Goal: Information Seeking & Learning: Learn about a topic

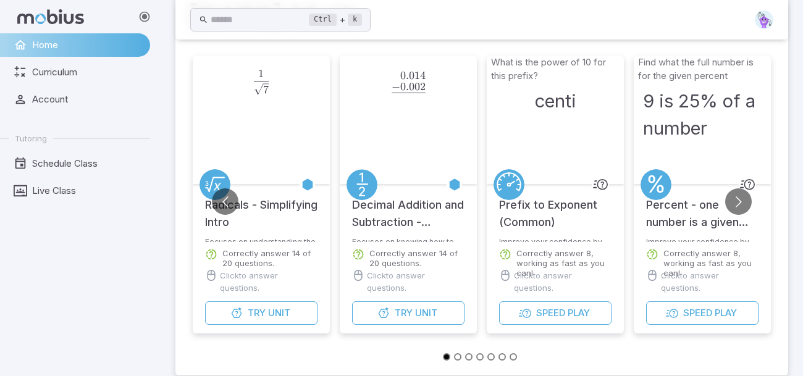
scroll to position [71, 0]
click at [299, 314] on button "Try Unit" at bounding box center [261, 312] width 112 height 23
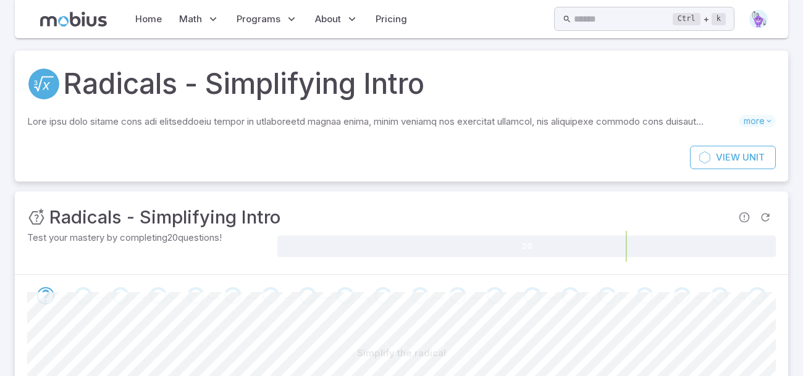
scroll to position [170, 0]
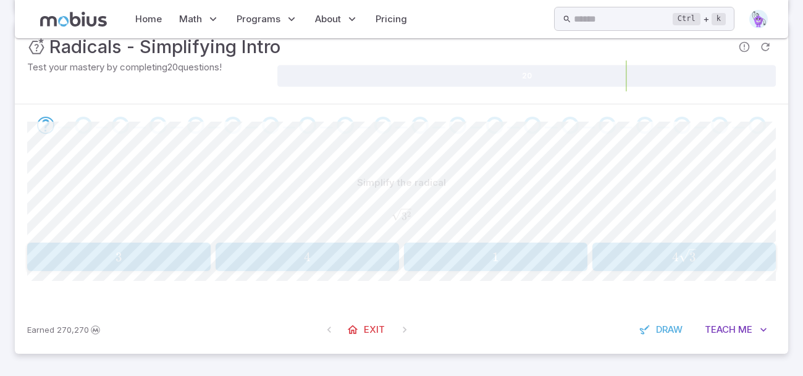
click at [164, 265] on div "3 3 3" at bounding box center [118, 257] width 175 height 19
click at [190, 261] on span "3" at bounding box center [118, 256] width 175 height 15
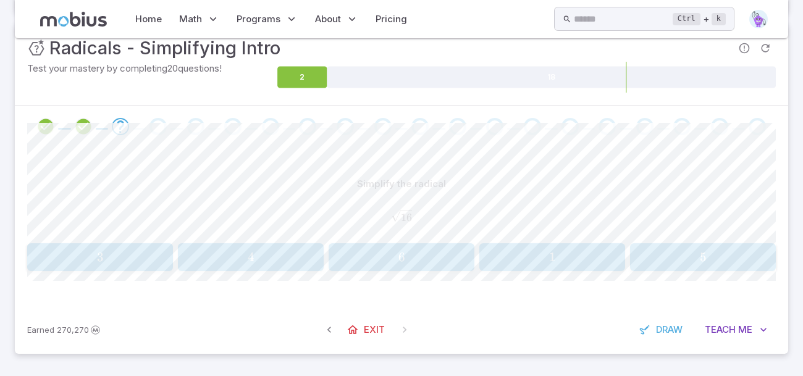
scroll to position [169, 0]
click at [190, 261] on span "4" at bounding box center [251, 256] width 138 height 15
click at [681, 251] on icon "button" at bounding box center [687, 256] width 24 height 14
click at [545, 119] on span at bounding box center [533, 126] width 28 height 17
click at [706, 256] on span "7" at bounding box center [702, 257] width 138 height 15
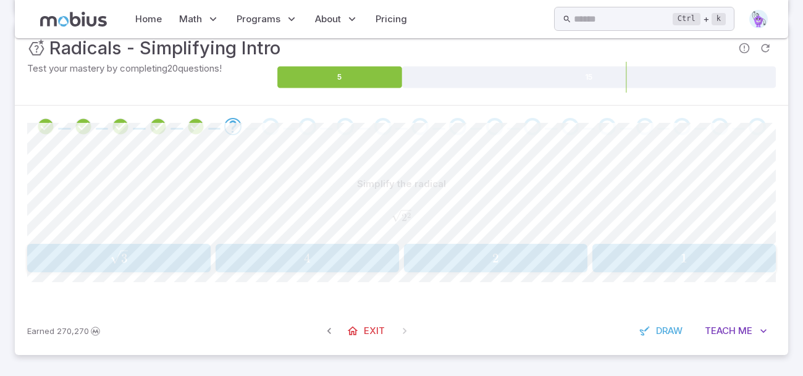
click at [487, 246] on button "2 2 2" at bounding box center [495, 258] width 183 height 28
click at [343, 253] on span "2" at bounding box center [306, 257] width 175 height 15
click at [732, 252] on span "10" at bounding box center [702, 257] width 138 height 15
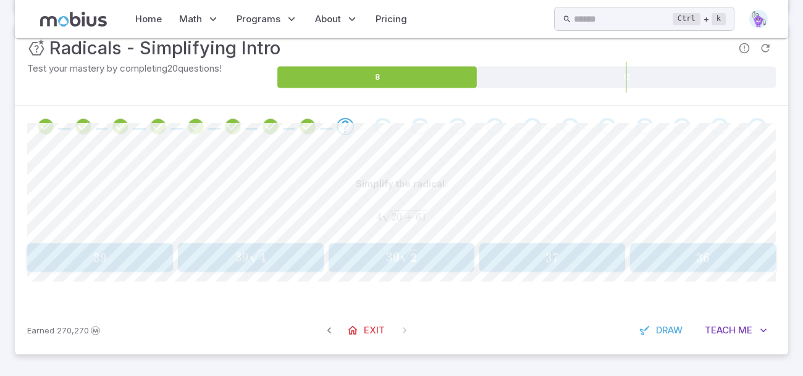
click at [732, 252] on span "36" at bounding box center [702, 257] width 138 height 15
click at [406, 251] on span "4 n" at bounding box center [401, 259] width 15 height 17
click at [245, 259] on span "3" at bounding box center [247, 258] width 7 height 15
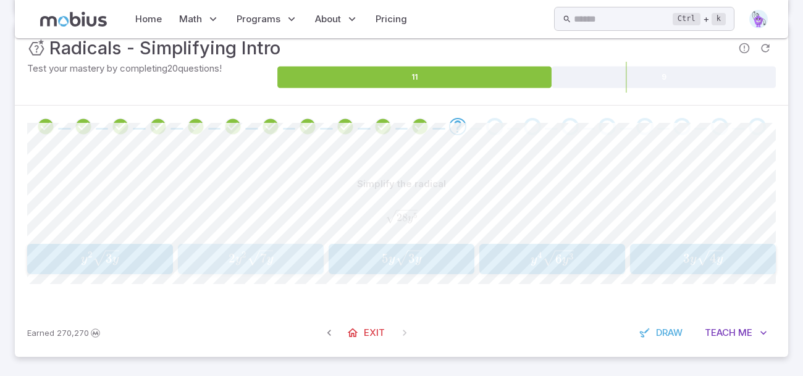
click at [249, 260] on icon "button" at bounding box center [260, 257] width 27 height 17
click at [391, 266] on span "7 2 1 ​" at bounding box center [401, 257] width 138 height 17
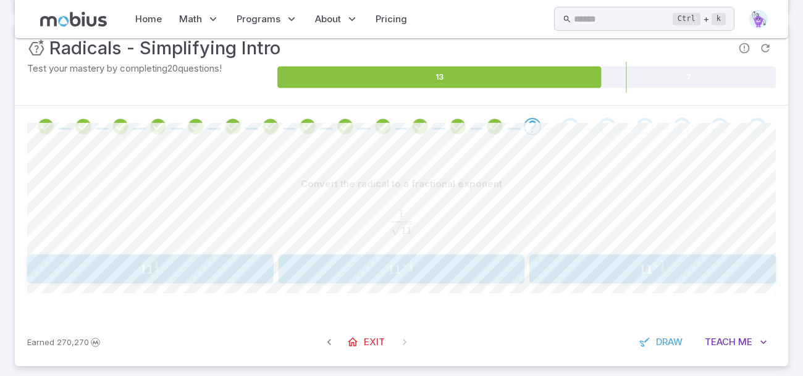
click at [740, 266] on span "1 1 − 2 1 ​" at bounding box center [652, 269] width 238 height 17
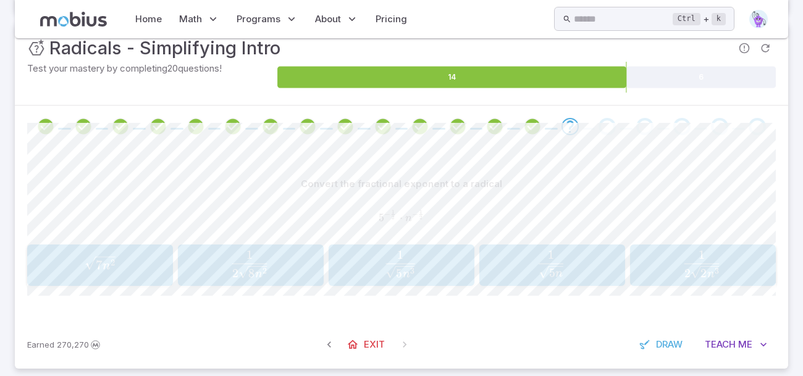
click at [517, 289] on div "Convert the fractional exponent to a radical 5 − 1 2 ⋅ n − 1 2 5^{-\frac{1}{2}}…" at bounding box center [401, 234] width 748 height 173
click at [514, 283] on button "1 5 n \frac{1}{\sqrt{5n}} 5 n ​ 1 ​" at bounding box center [552, 264] width 146 height 41
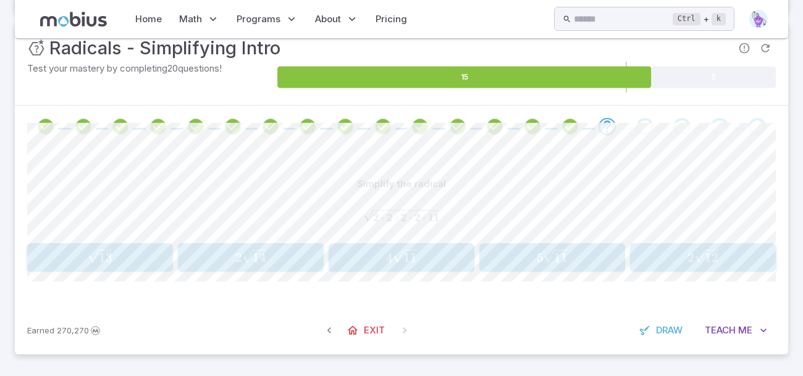
click at [374, 270] on button "4 11 4\sqrt{11} 4 11 ​" at bounding box center [401, 257] width 146 height 28
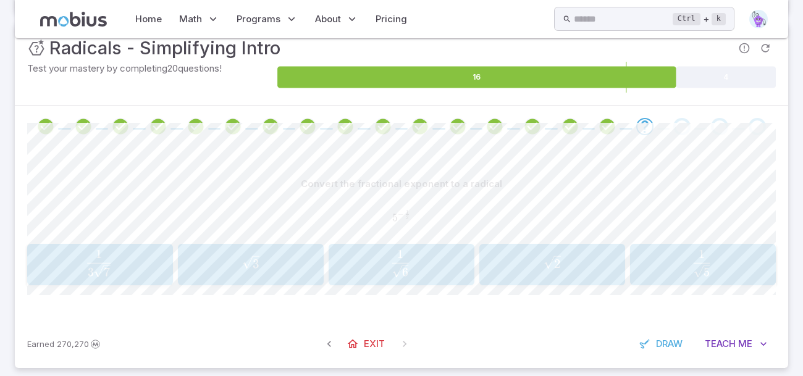
click at [654, 269] on span "5 ​ 1 ​" at bounding box center [701, 264] width 125 height 28
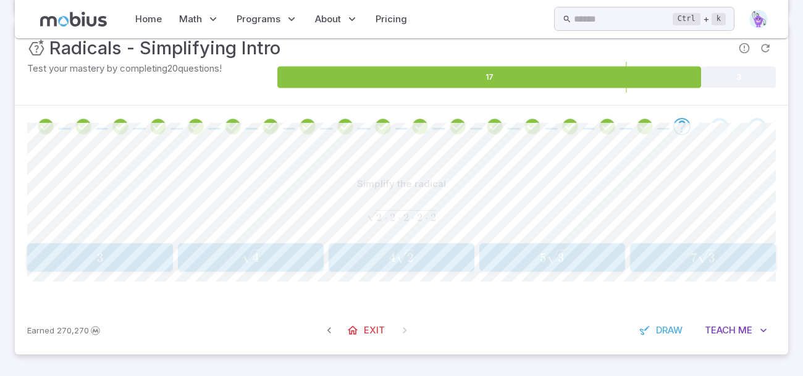
click at [414, 259] on span "4 2 ​" at bounding box center [401, 257] width 138 height 16
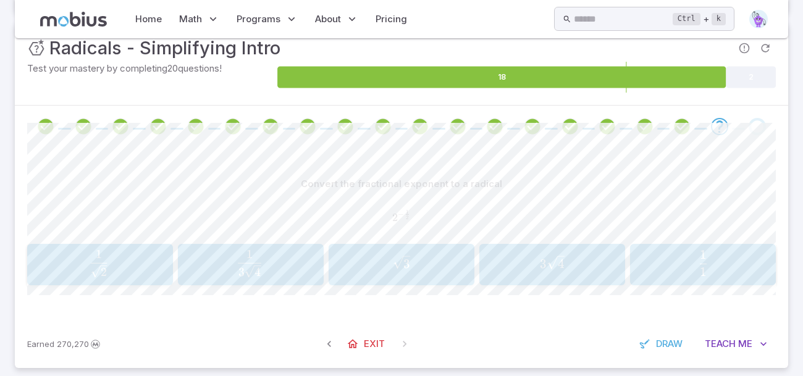
click at [88, 280] on div "1 2 \frac{1}{\sqrt{2}} 2 ​ 1 ​" at bounding box center [100, 264] width 138 height 31
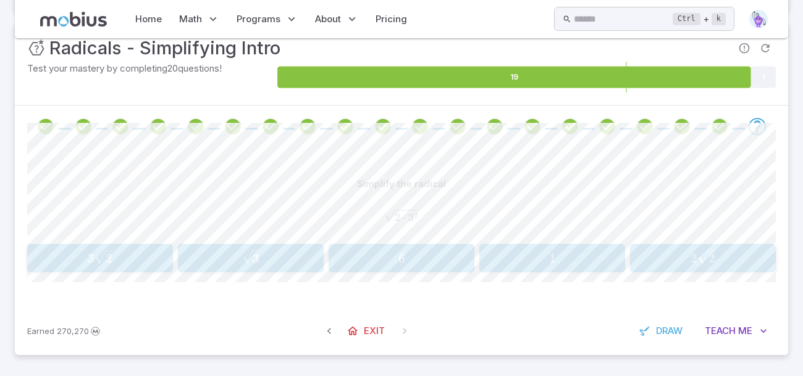
click at [155, 246] on button "3 2 3\sqrt{2} 3 2 ​" at bounding box center [100, 258] width 146 height 28
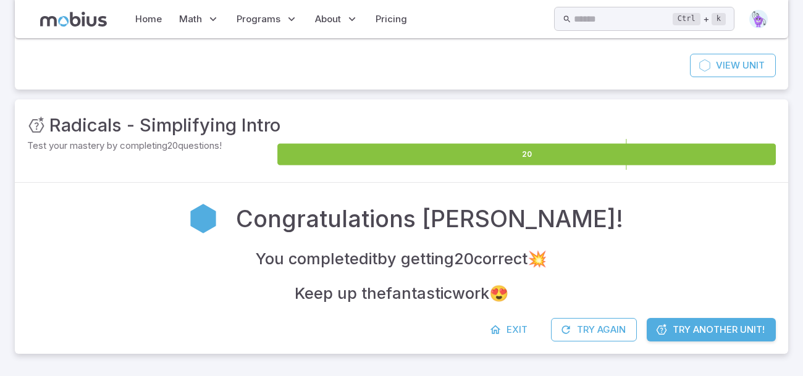
scroll to position [91, 0]
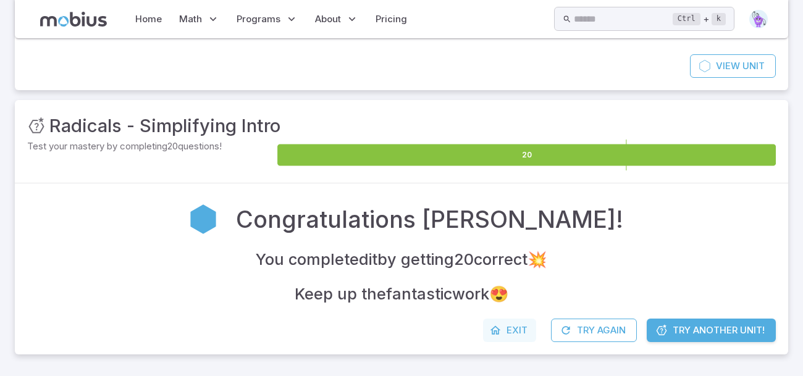
click at [515, 324] on span "Exit" at bounding box center [516, 331] width 21 height 14
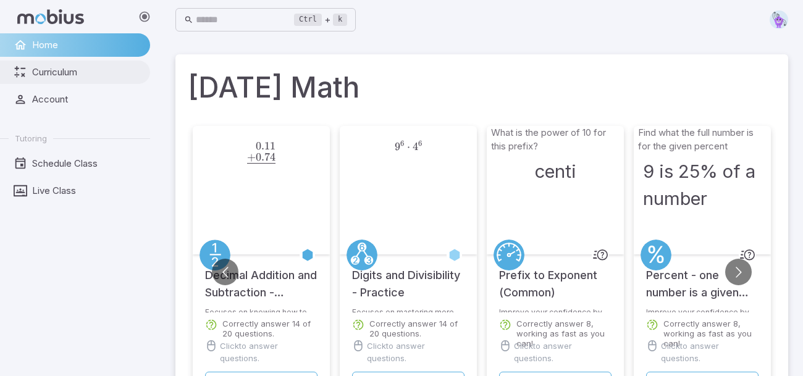
click at [64, 64] on link "Curriculum" at bounding box center [75, 72] width 150 height 23
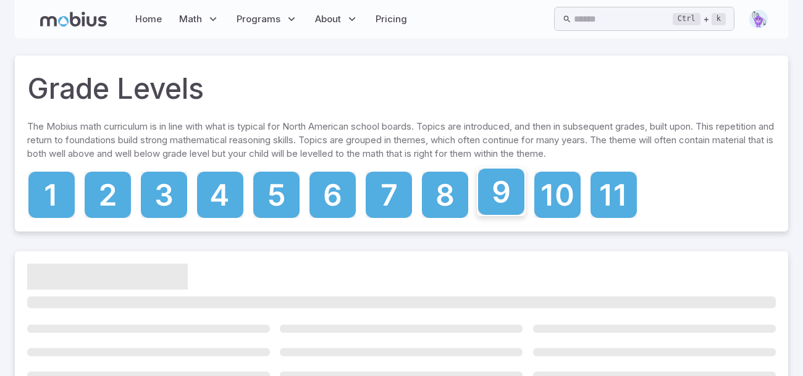
click at [503, 186] on icon at bounding box center [501, 192] width 46 height 46
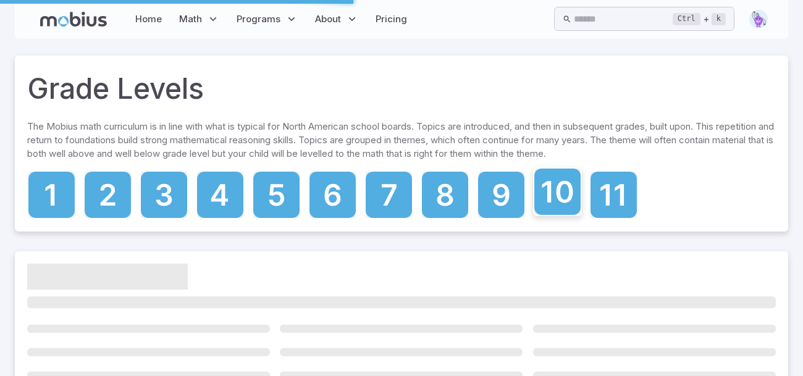
click at [542, 180] on icon at bounding box center [557, 192] width 46 height 46
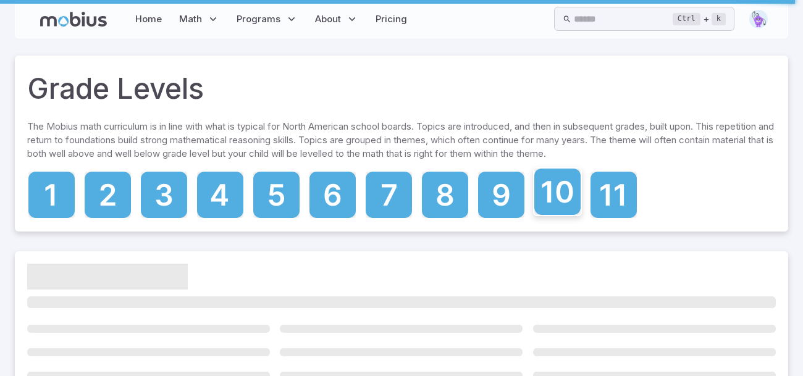
click at [541, 180] on icon at bounding box center [557, 192] width 46 height 46
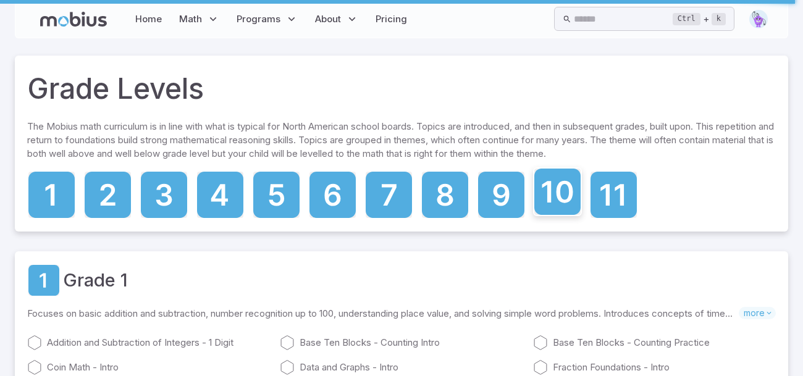
click at [541, 180] on icon at bounding box center [557, 192] width 46 height 46
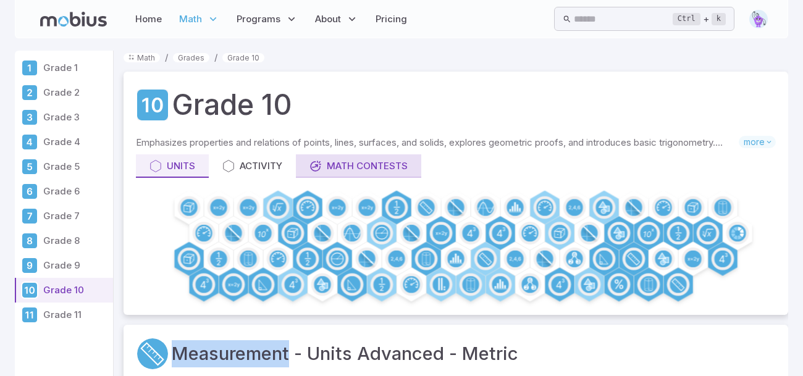
click at [367, 166] on div "Math Contests" at bounding box center [358, 166] width 98 height 14
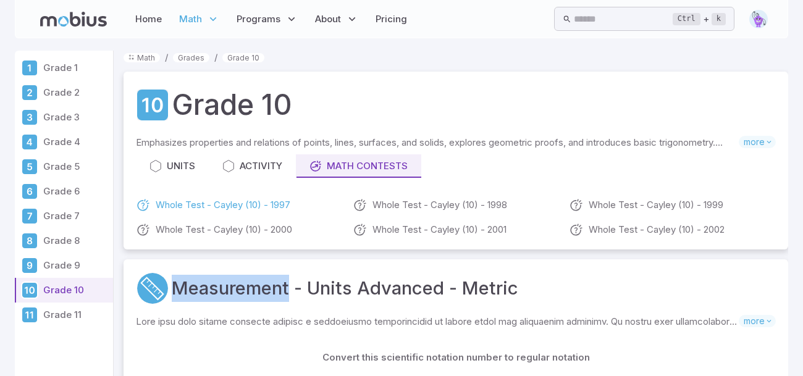
click at [254, 202] on link "Whole Test - Cayley (10) - 1997" at bounding box center [239, 205] width 207 height 15
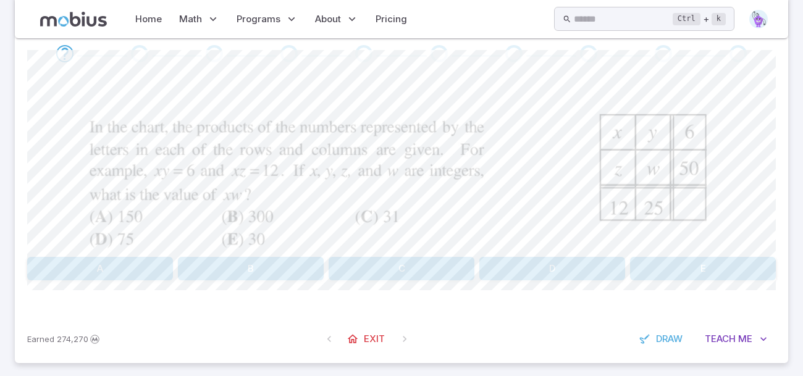
scroll to position [110, 0]
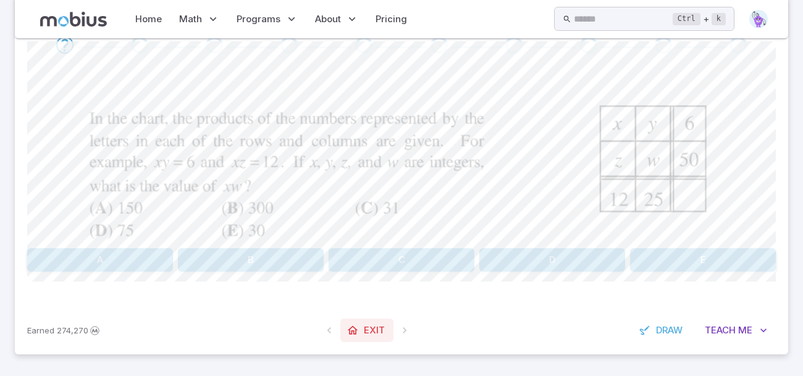
click at [364, 331] on span "Exit" at bounding box center [374, 331] width 21 height 14
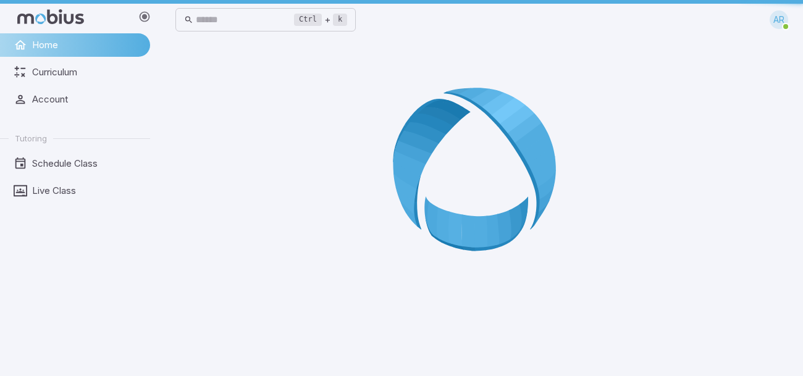
scroll to position [0, 0]
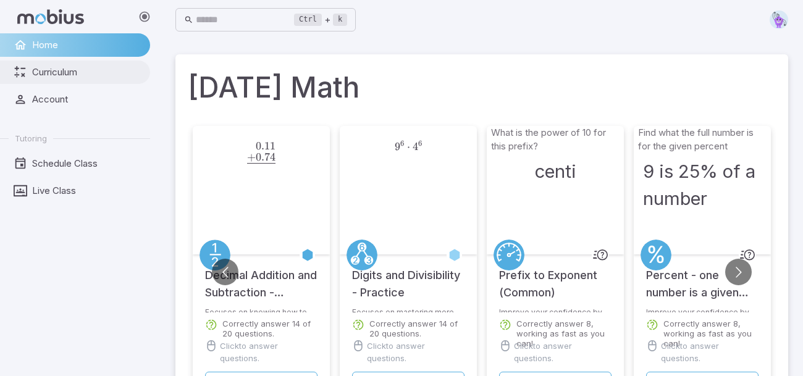
click at [112, 77] on span "Curriculum" at bounding box center [86, 72] width 109 height 14
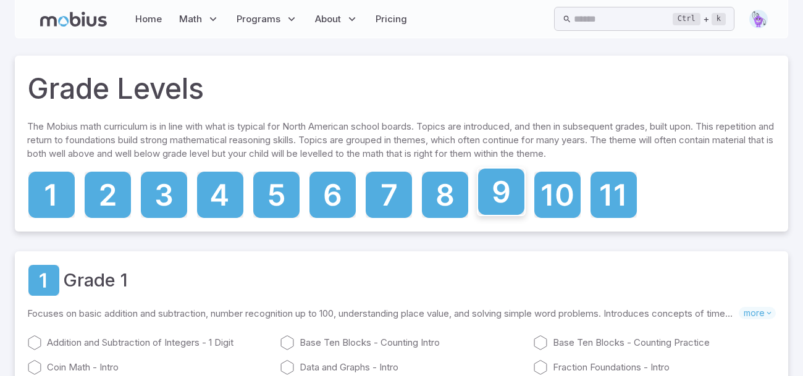
click at [491, 188] on icon at bounding box center [501, 192] width 46 height 46
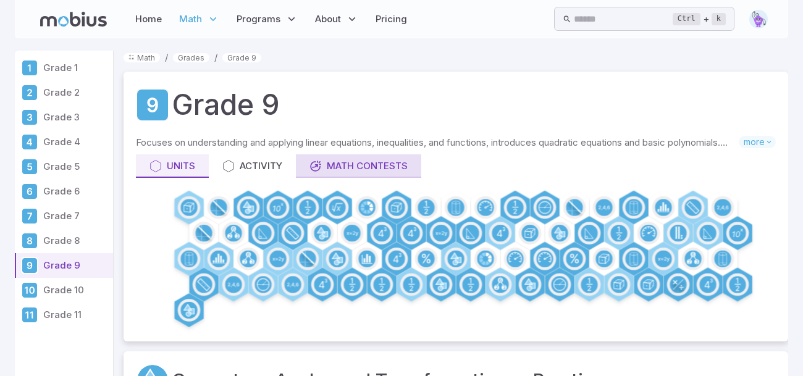
click at [401, 167] on div "Math Contests" at bounding box center [358, 166] width 98 height 14
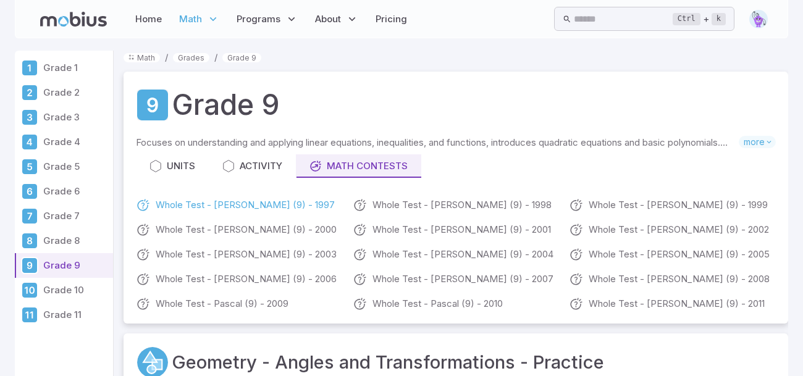
click at [275, 204] on link "Whole Test - [PERSON_NAME] (9) - 1997" at bounding box center [239, 205] width 207 height 15
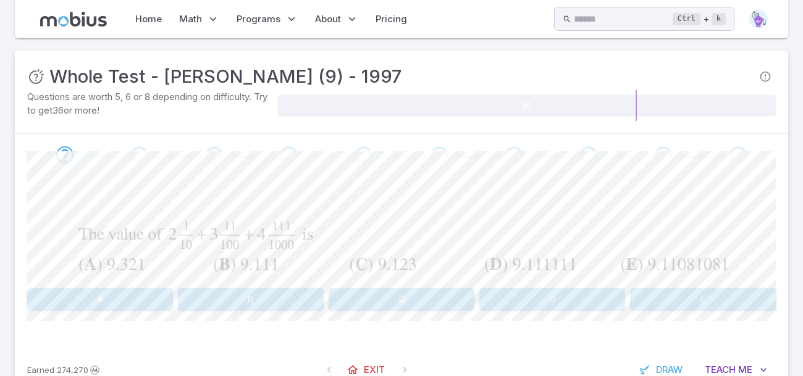
scroll to position [40, 0]
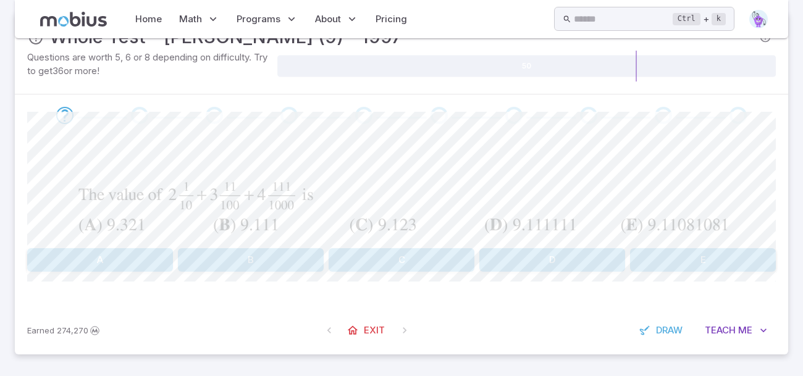
click at [133, 265] on button "A" at bounding box center [100, 259] width 146 height 23
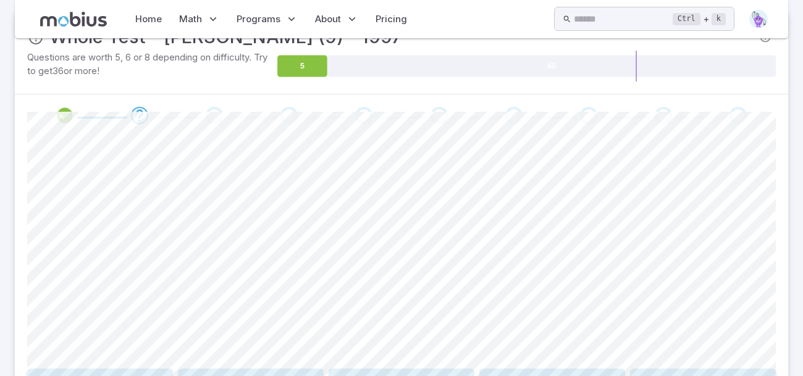
scroll to position [160, 0]
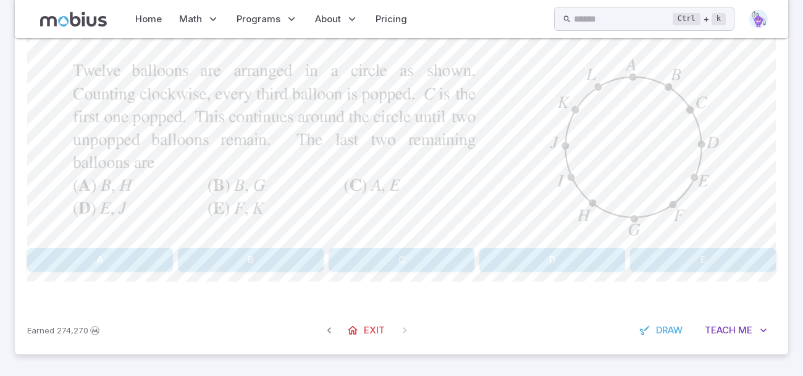
click at [104, 265] on button "A" at bounding box center [100, 259] width 146 height 23
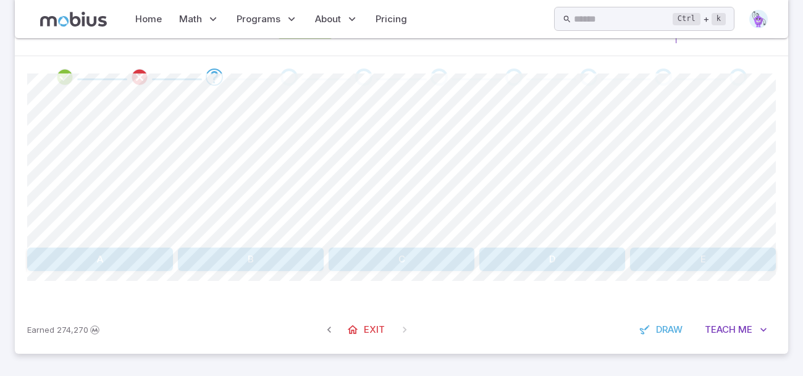
scroll to position [77, 0]
click at [667, 253] on button "E" at bounding box center [703, 259] width 146 height 23
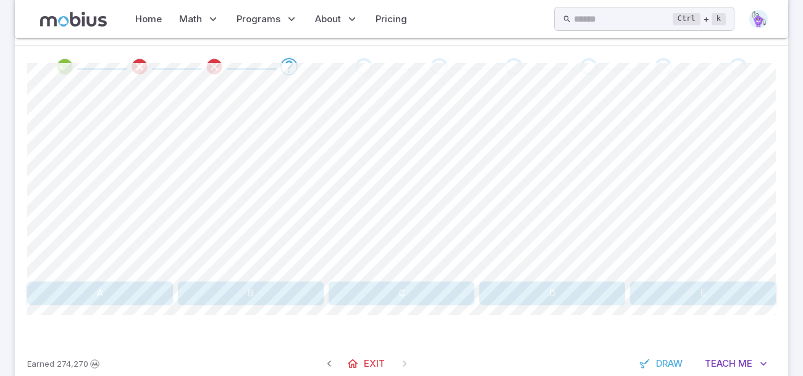
scroll to position [85, 0]
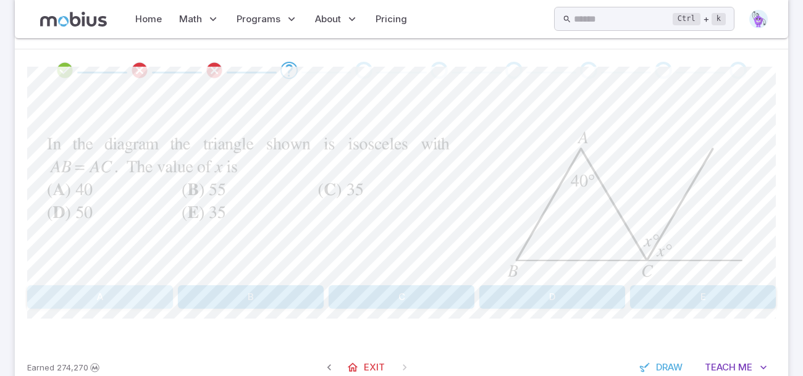
click at [93, 295] on button "A" at bounding box center [100, 296] width 146 height 23
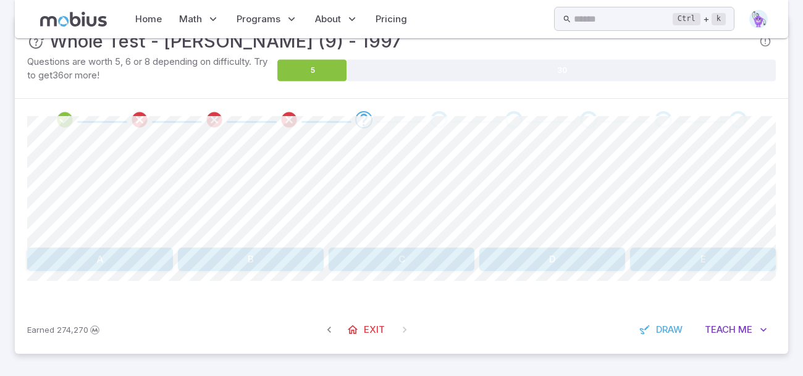
scroll to position [35, 0]
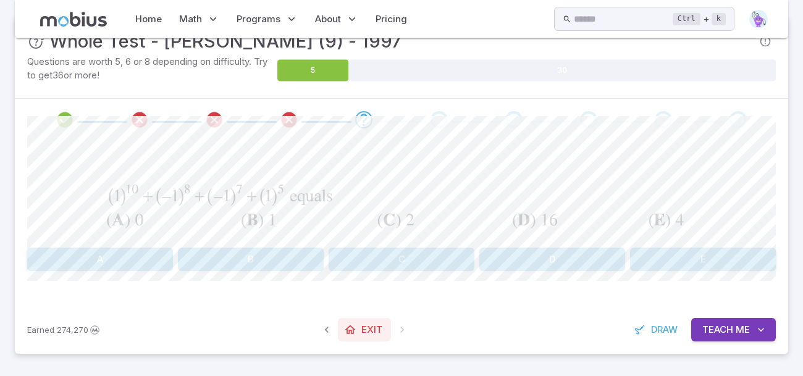
click at [357, 328] on link "Exit" at bounding box center [364, 329] width 53 height 23
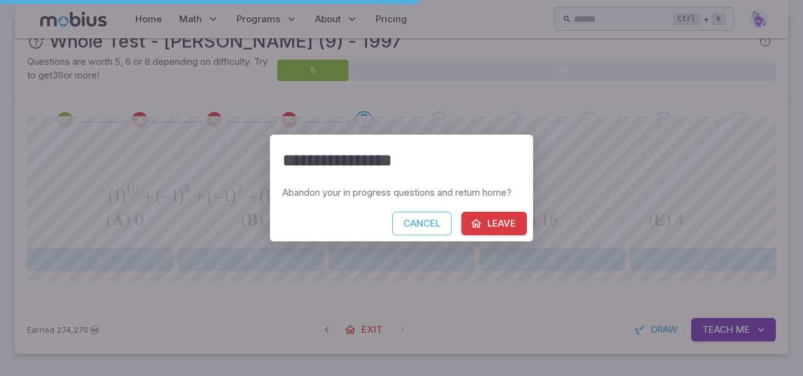
click at [484, 232] on button "Leave" at bounding box center [493, 223] width 65 height 23
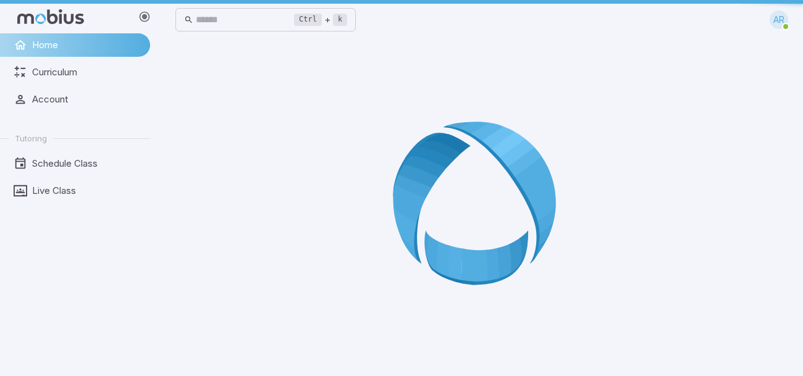
scroll to position [0, 0]
